Goal: Information Seeking & Learning: Learn about a topic

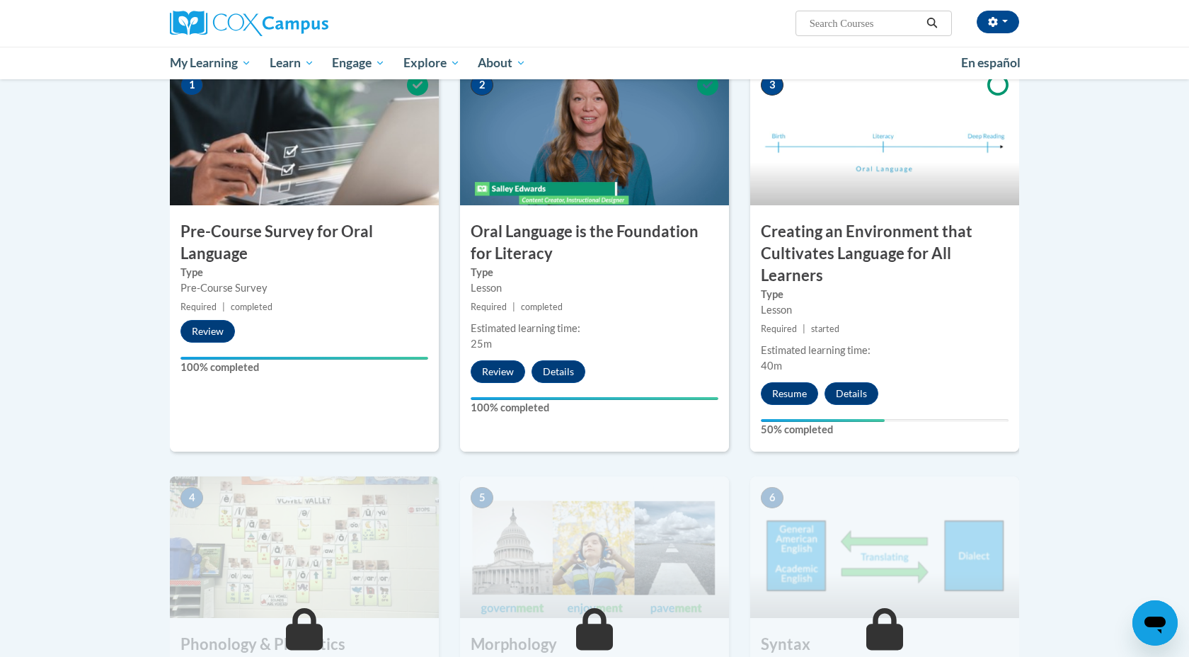
scroll to position [307, 0]
click at [793, 389] on button "Resume" at bounding box center [789, 393] width 57 height 23
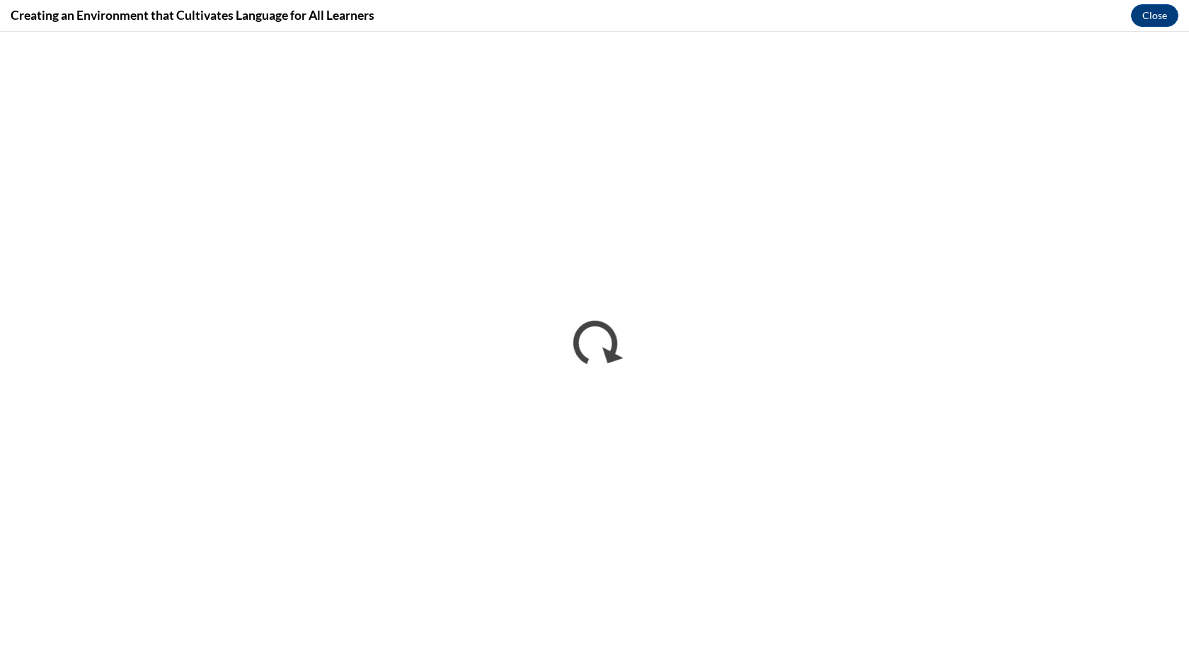
scroll to position [0, 0]
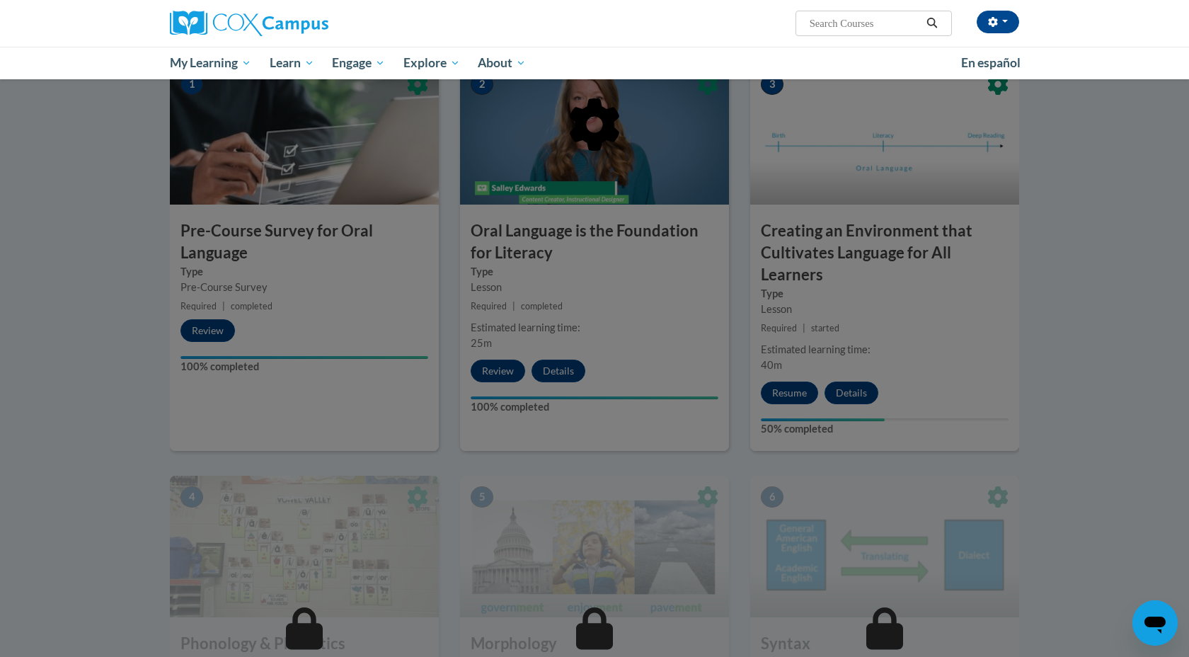
click at [1081, 292] on div at bounding box center [594, 328] width 1189 height 657
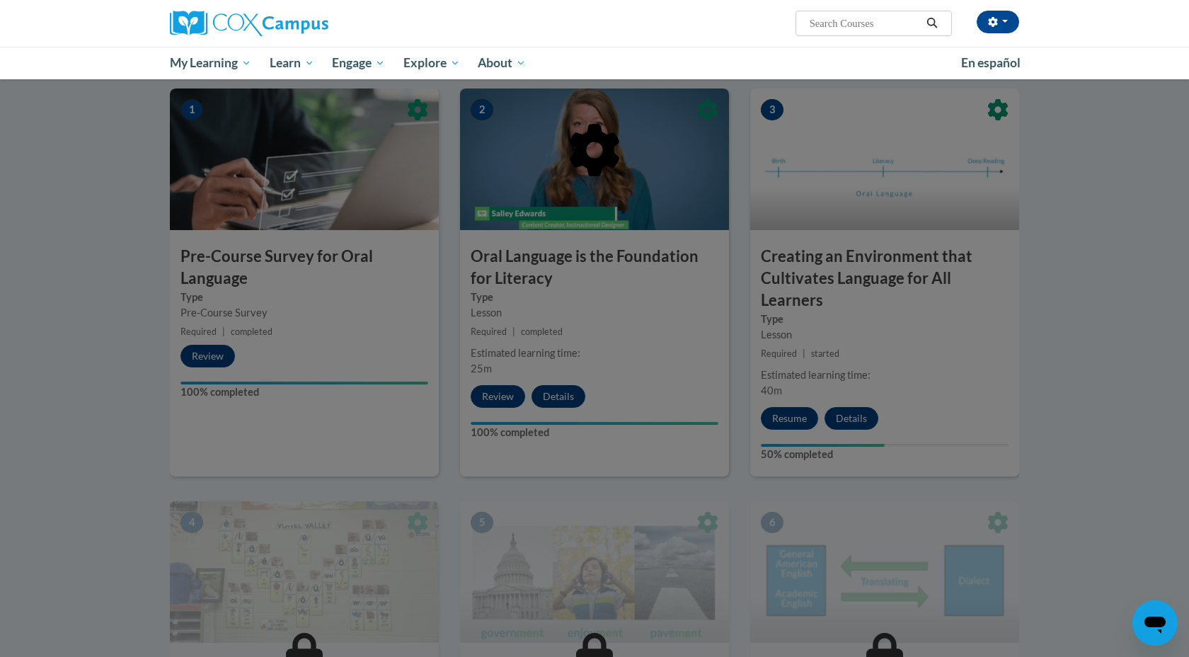
scroll to position [174, 0]
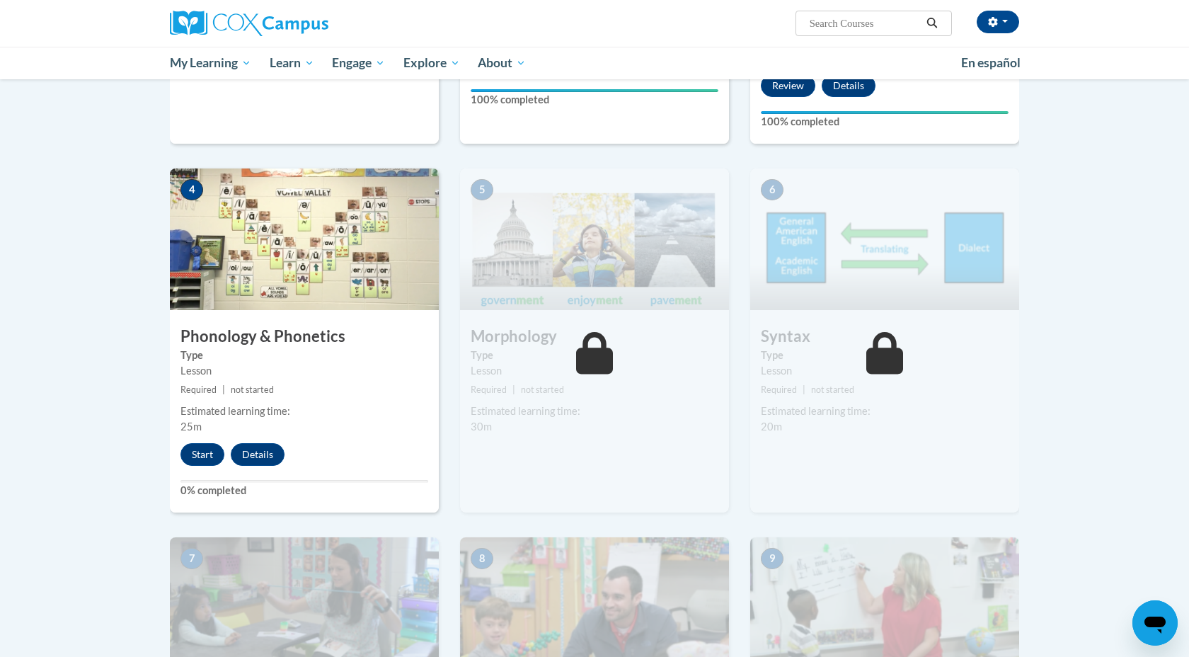
scroll to position [613, 0]
click at [196, 457] on button "Start" at bounding box center [203, 455] width 44 height 23
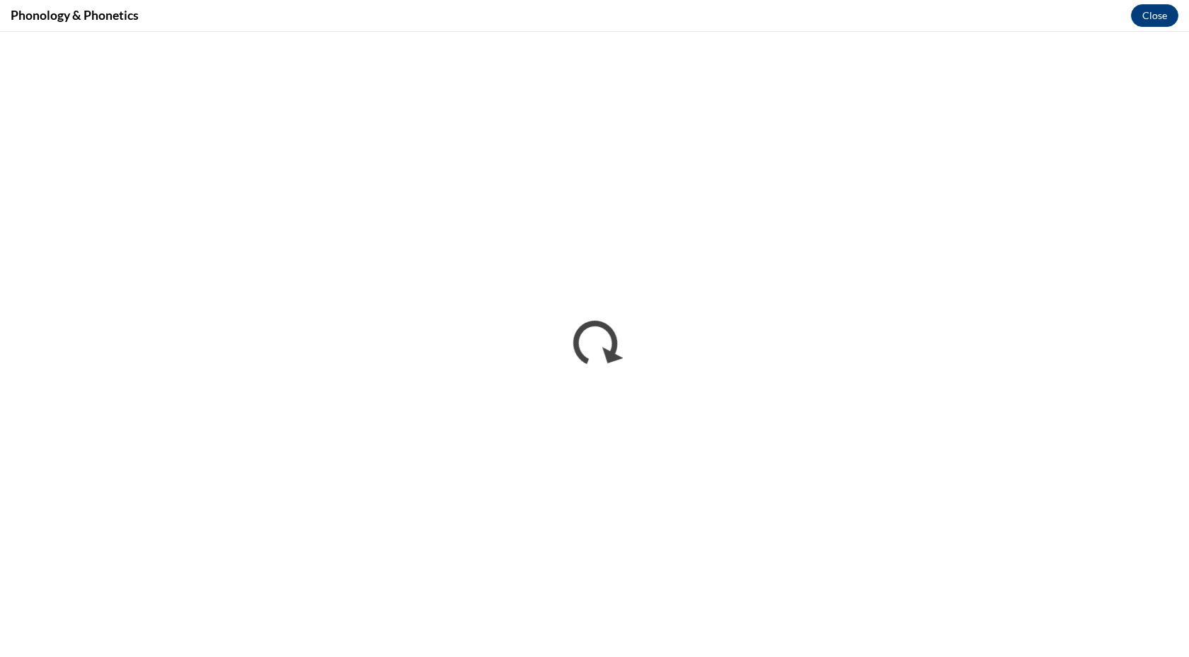
scroll to position [0, 0]
